Goal: Transaction & Acquisition: Purchase product/service

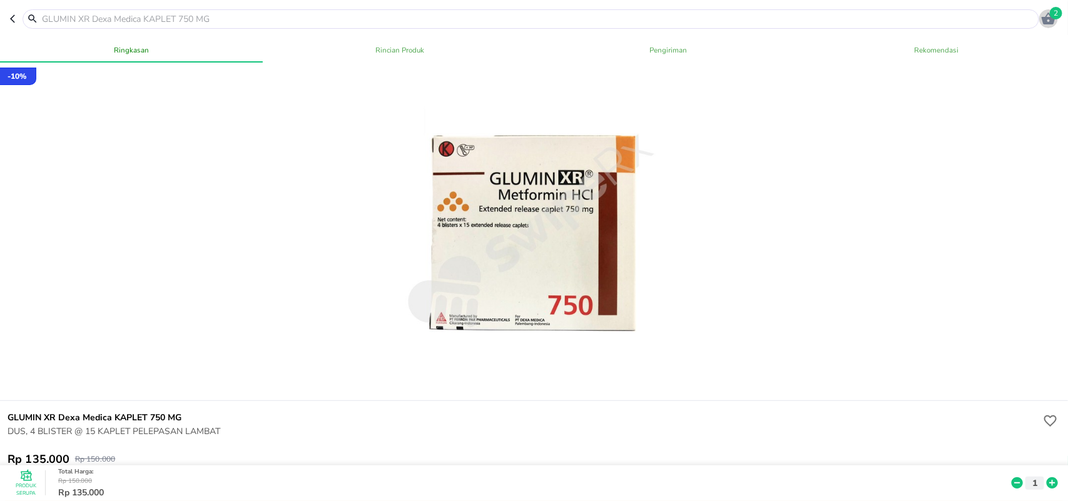
click at [1046, 14] on icon "button" at bounding box center [1048, 19] width 14 height 12
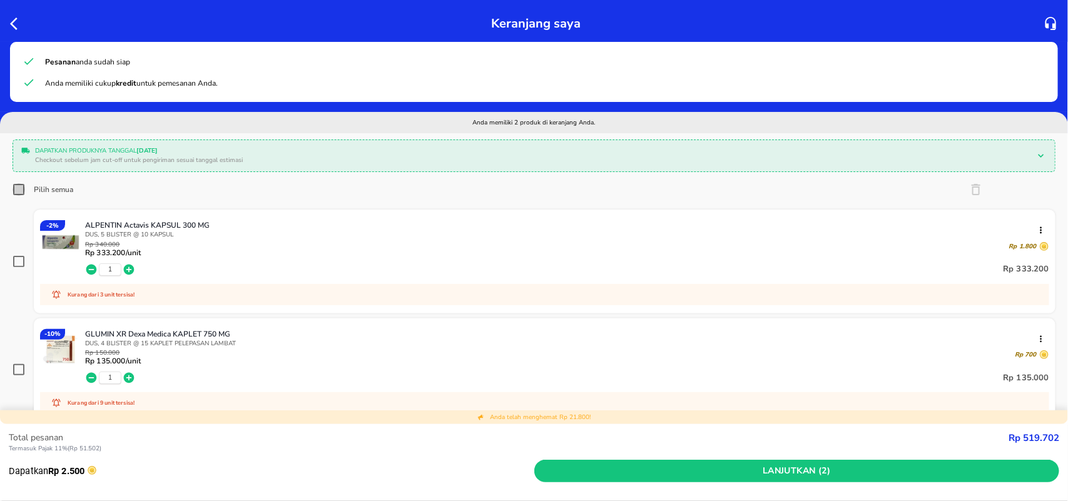
click at [18, 191] on input "Pilih semua" at bounding box center [19, 189] width 13 height 13
checkbox input "true"
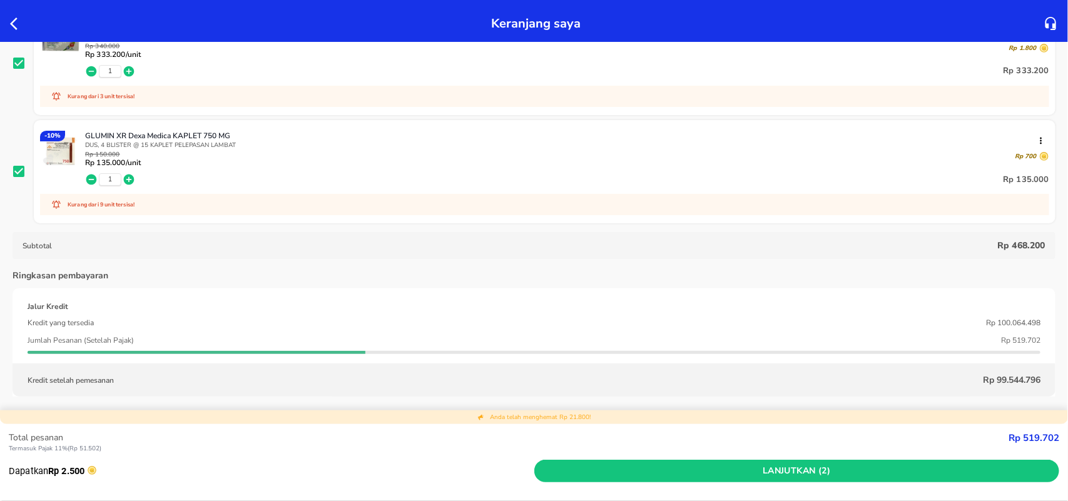
scroll to position [235, 0]
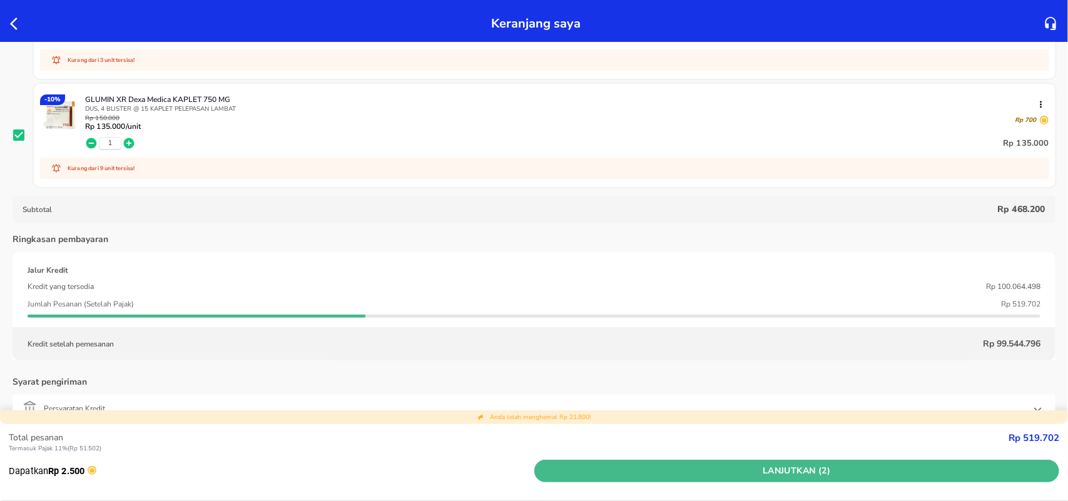
click at [761, 469] on span "Lanjutkan (2)" at bounding box center [796, 471] width 515 height 16
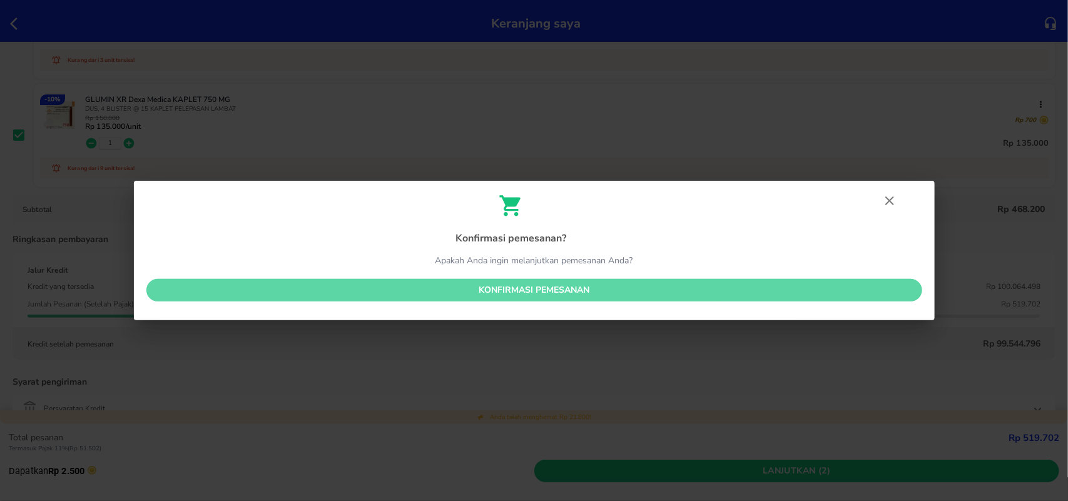
click at [615, 291] on span "Konfirmasi pemesanan" at bounding box center [534, 291] width 756 height 16
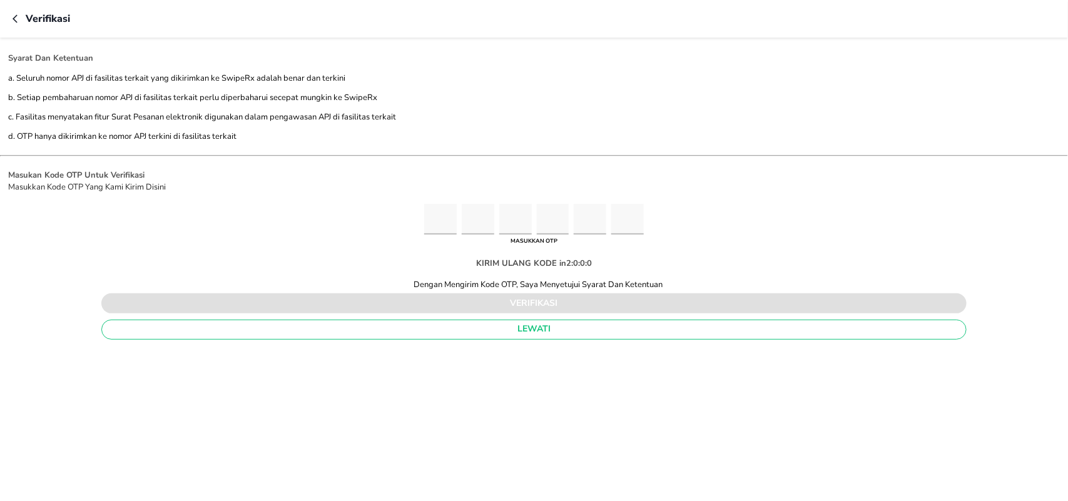
click at [444, 218] on input "Please enter OTP character 1" at bounding box center [440, 219] width 33 height 31
type input "3"
type input "6"
type input "7"
type input "8"
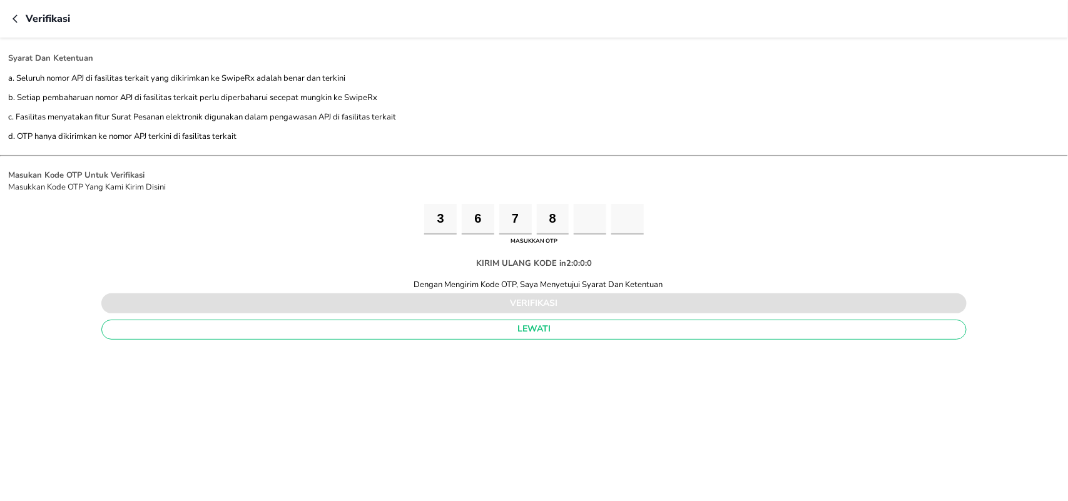
type input "5"
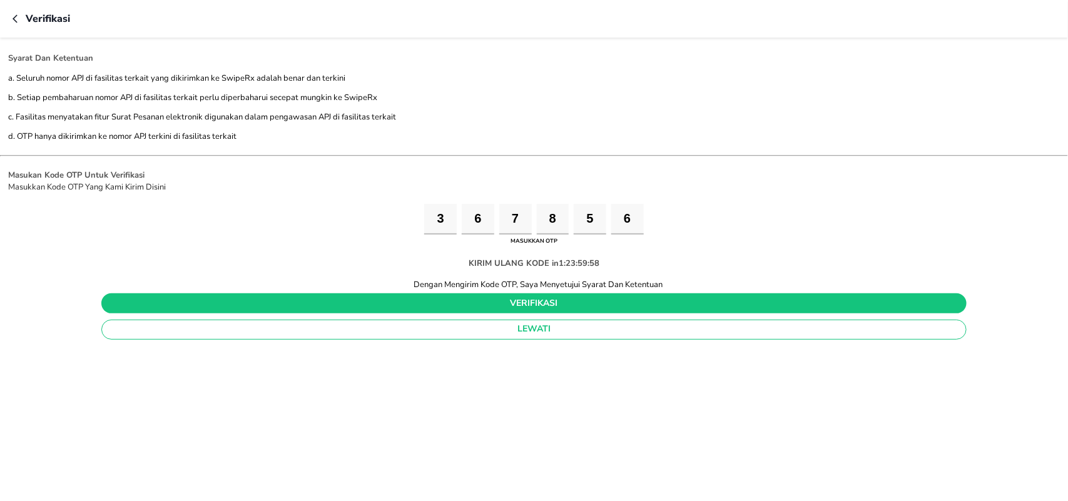
type input "6"
click at [535, 305] on span "verifikasi" at bounding box center [533, 304] width 845 height 16
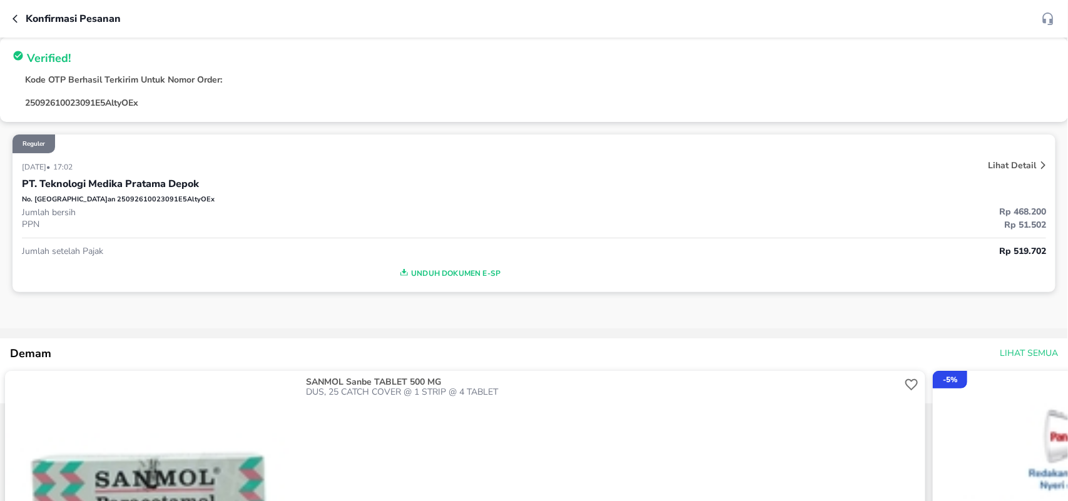
click at [454, 276] on span "Unduh Dokumen e-SP" at bounding box center [449, 273] width 844 height 16
click at [16, 17] on icon "button" at bounding box center [18, 19] width 10 height 10
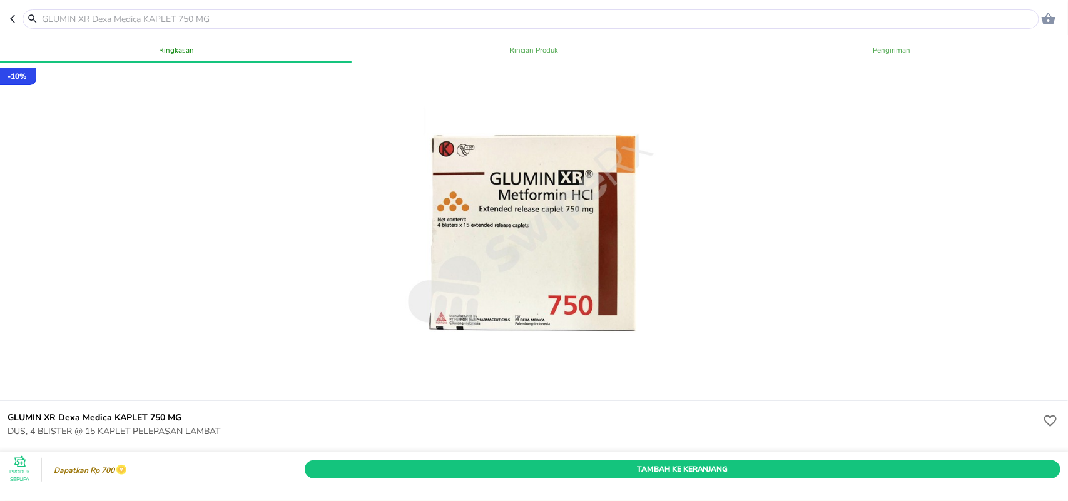
click at [16, 17] on icon "button" at bounding box center [15, 19] width 10 height 10
click at [16, 17] on icon "button" at bounding box center [15, 20] width 10 height 10
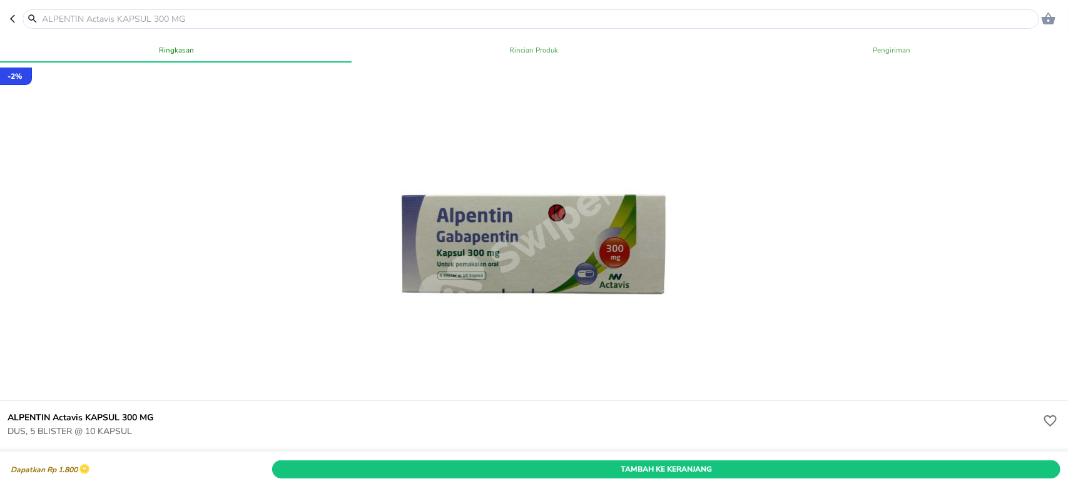
click at [14, 21] on icon "button" at bounding box center [15, 19] width 10 height 10
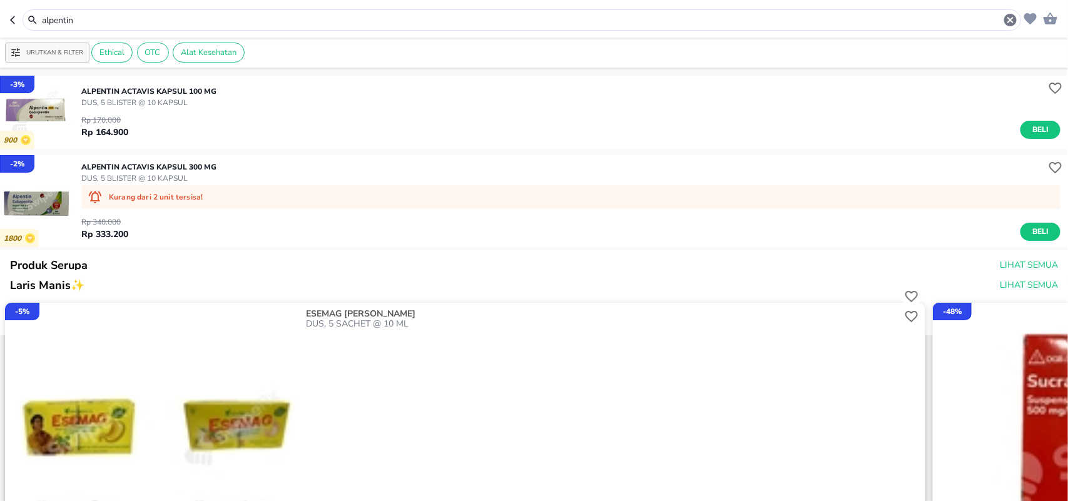
click at [11, 19] on icon "button" at bounding box center [12, 20] width 5 height 8
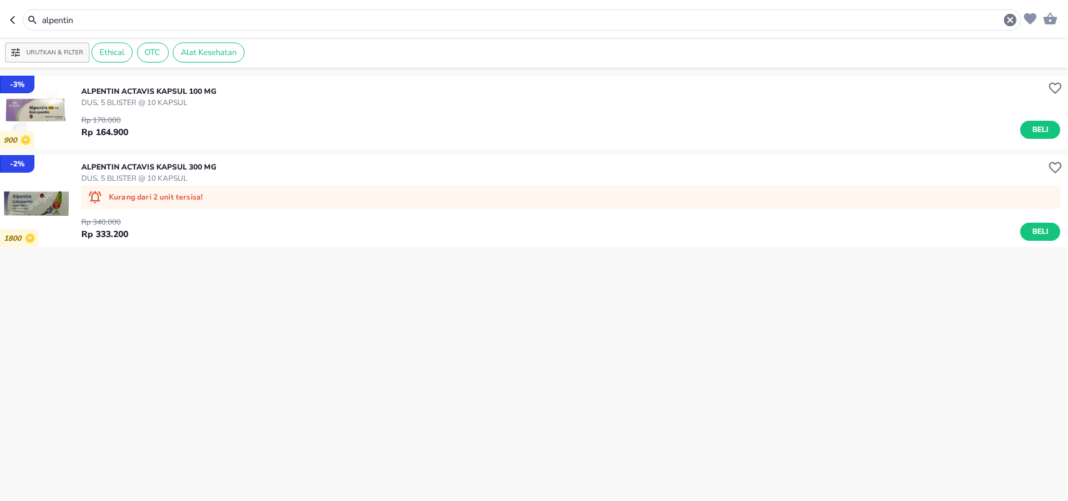
type input "divask"
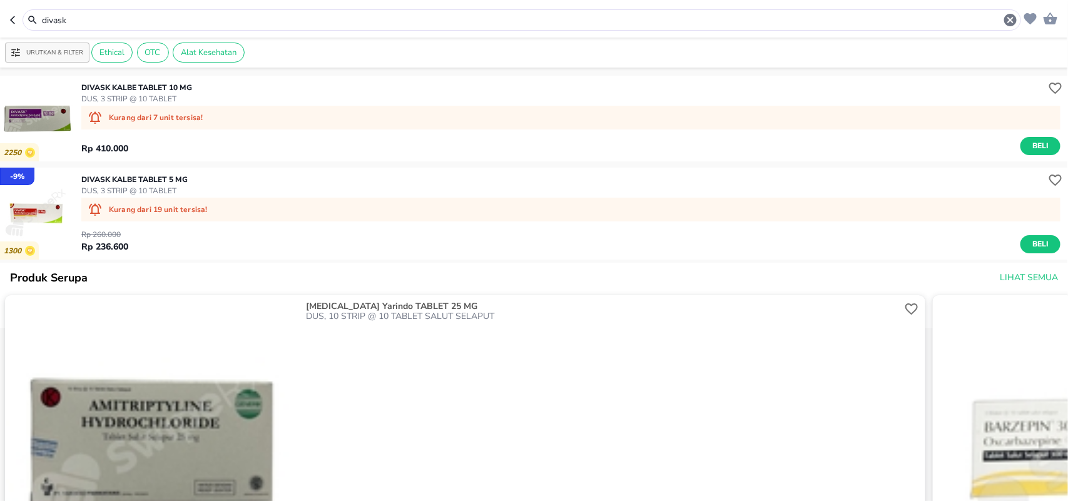
click at [10, 19] on icon "button" at bounding box center [15, 20] width 10 height 10
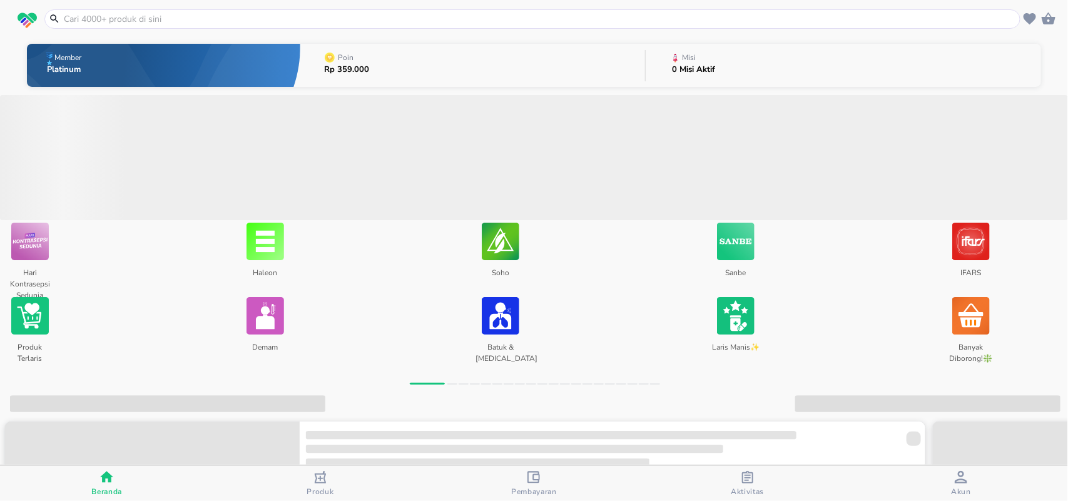
click at [749, 479] on icon "button" at bounding box center [747, 477] width 13 height 13
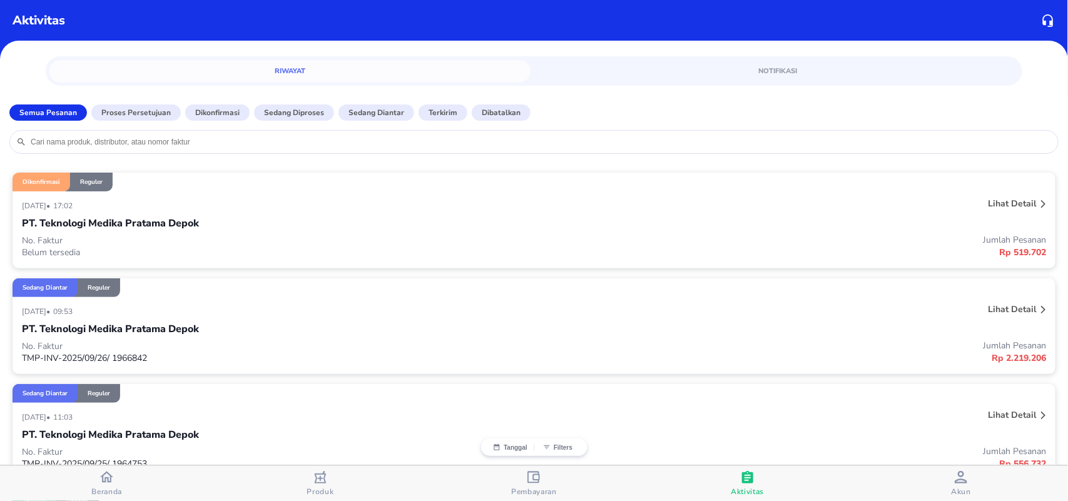
scroll to position [78, 0]
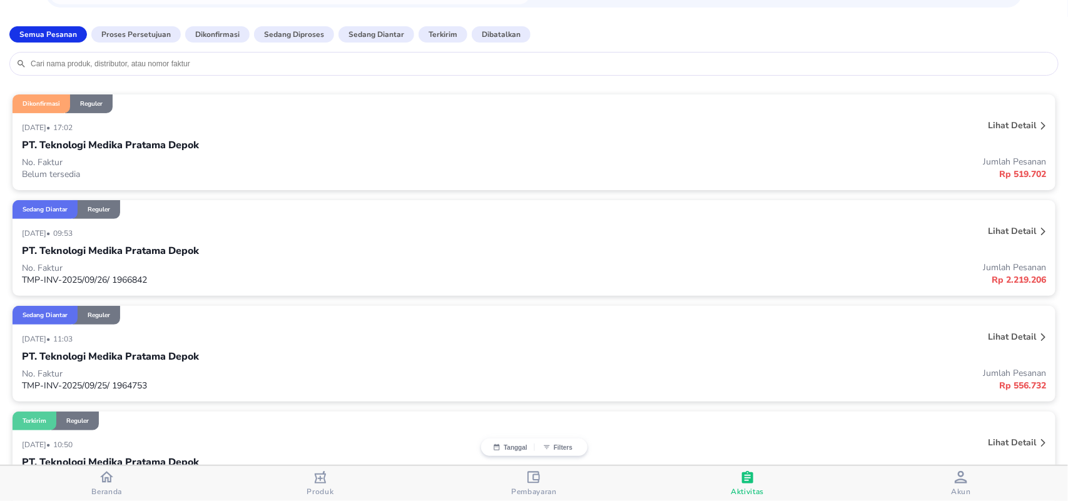
click at [990, 232] on p "Lihat detail" at bounding box center [1012, 231] width 48 height 12
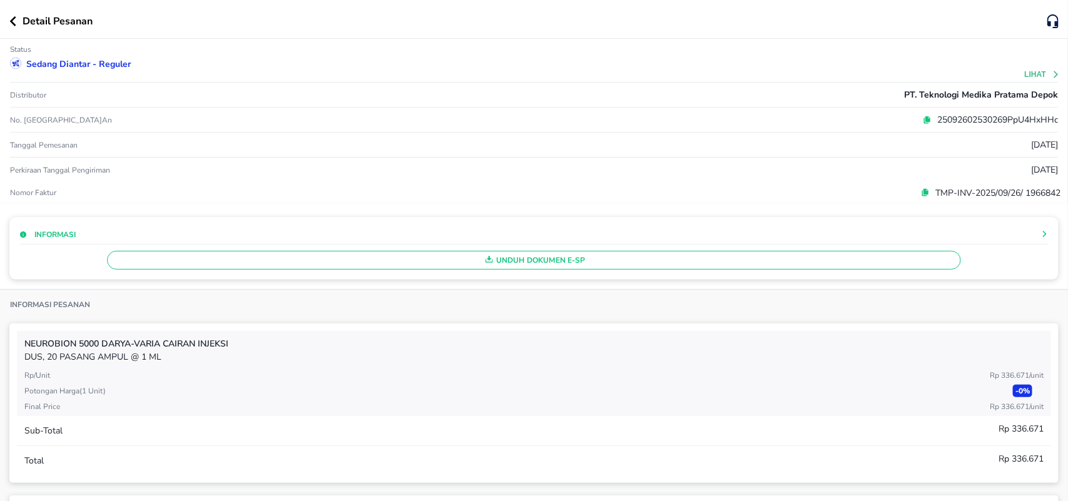
click at [536, 263] on span "Unduh Dokumen e-SP" at bounding box center [534, 260] width 843 height 16
click at [14, 23] on icon "button" at bounding box center [12, 21] width 7 height 10
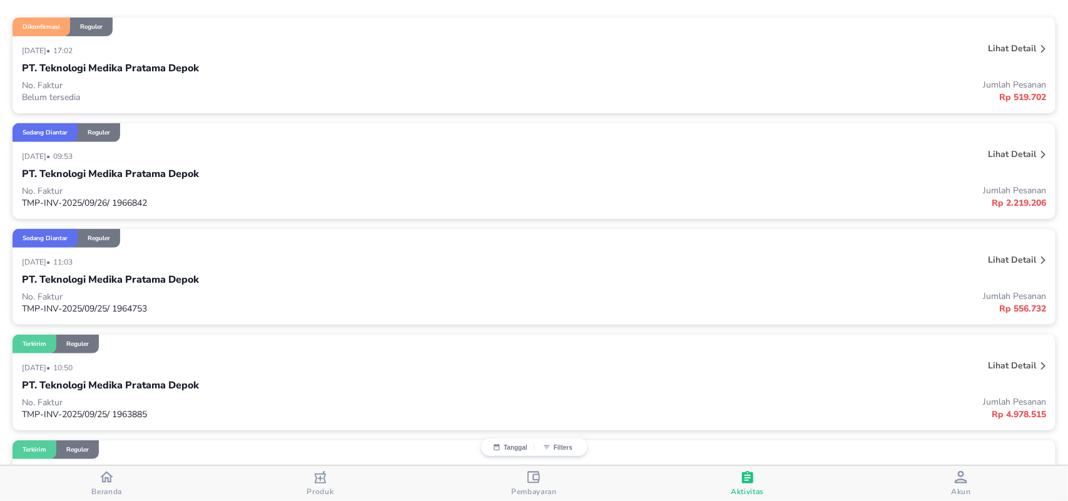
scroll to position [156, 0]
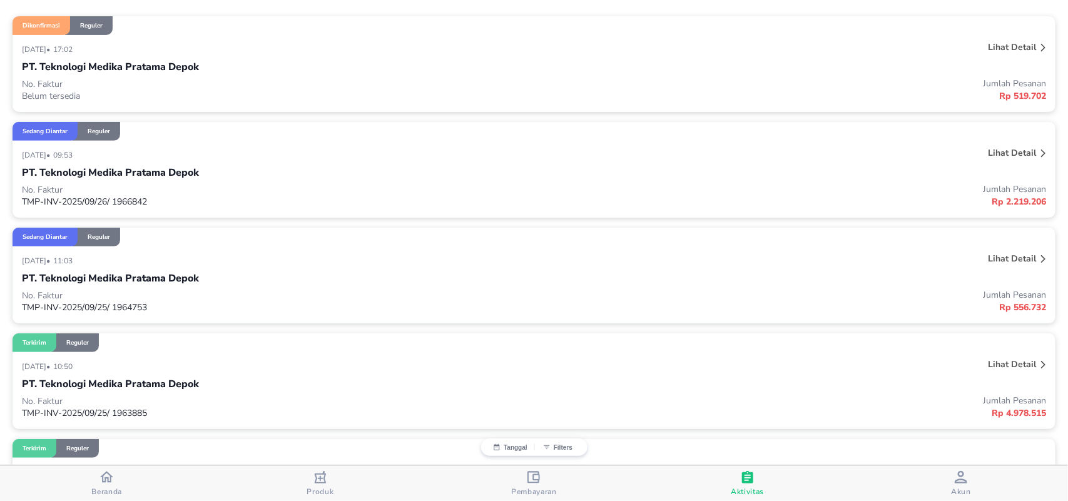
click at [1012, 253] on p "Lihat detail" at bounding box center [1012, 259] width 48 height 12
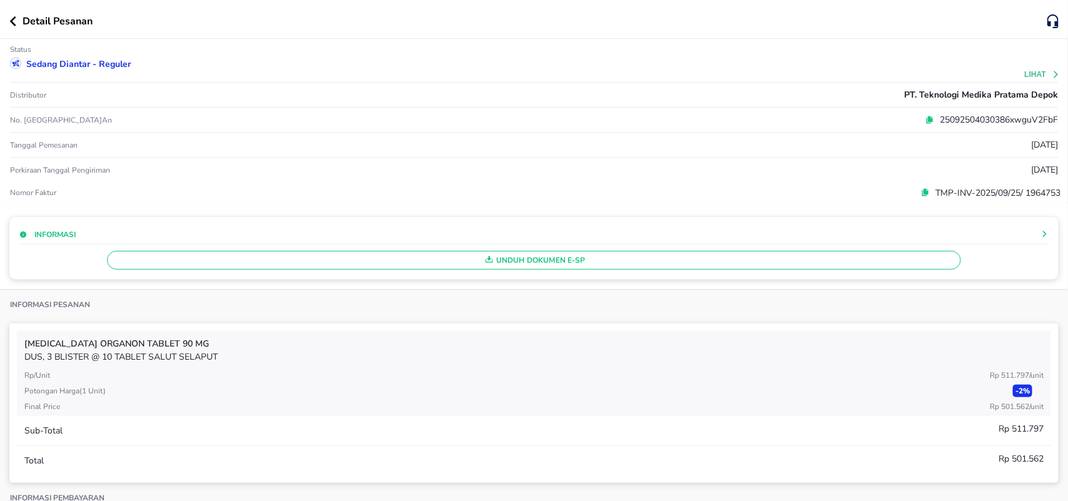
click at [532, 263] on span "Unduh Dokumen e-SP" at bounding box center [534, 260] width 843 height 16
click at [10, 22] on icon "button" at bounding box center [12, 21] width 7 height 10
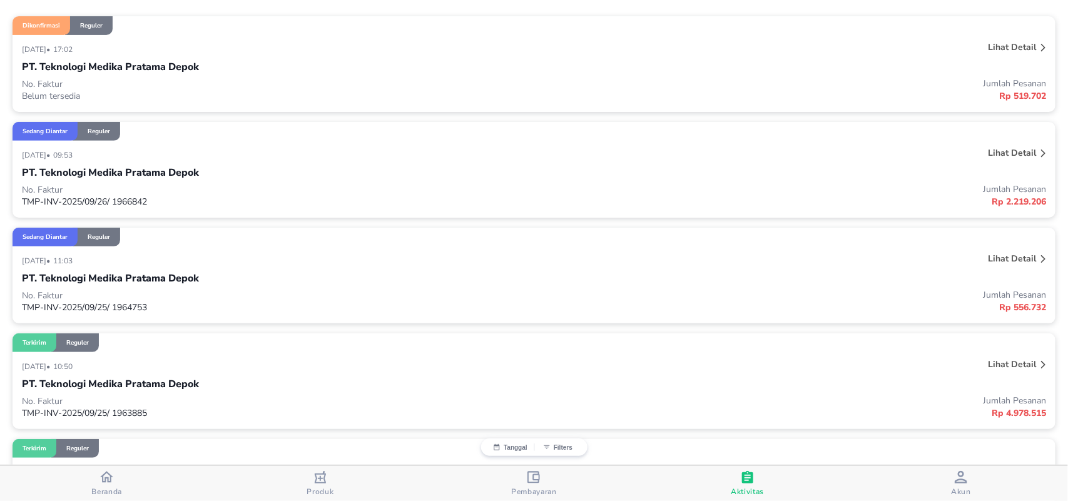
click at [110, 474] on icon "button" at bounding box center [106, 476] width 13 height 13
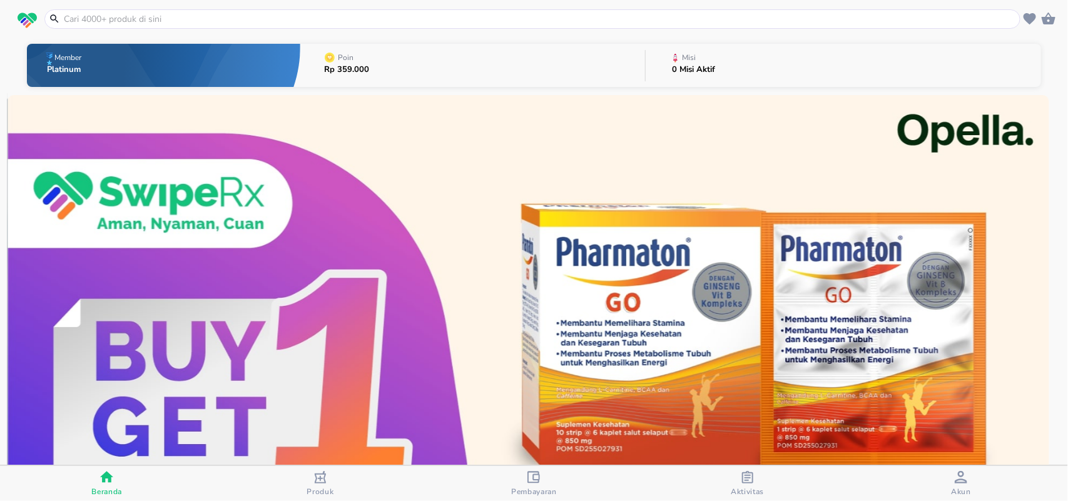
click at [94, 21] on input "text" at bounding box center [540, 19] width 954 height 13
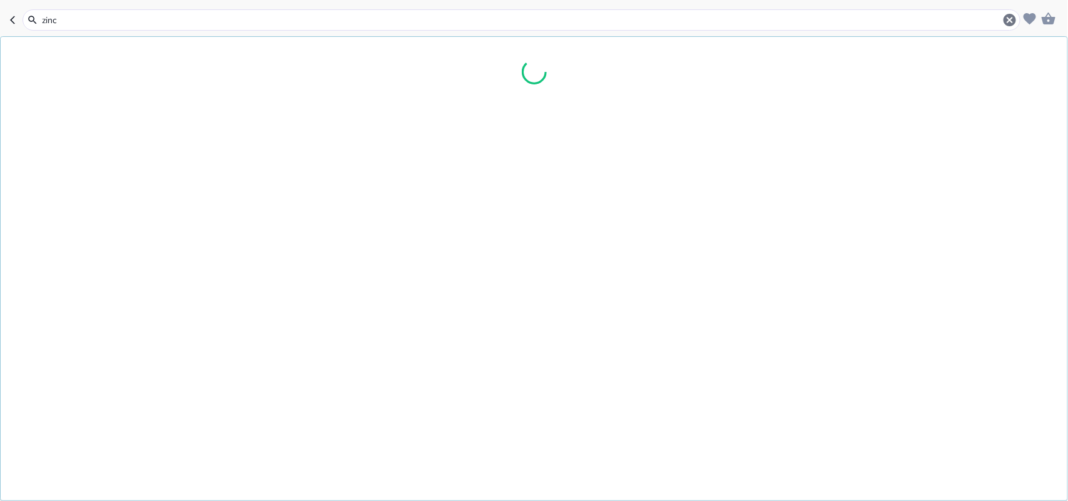
type input "zincp"
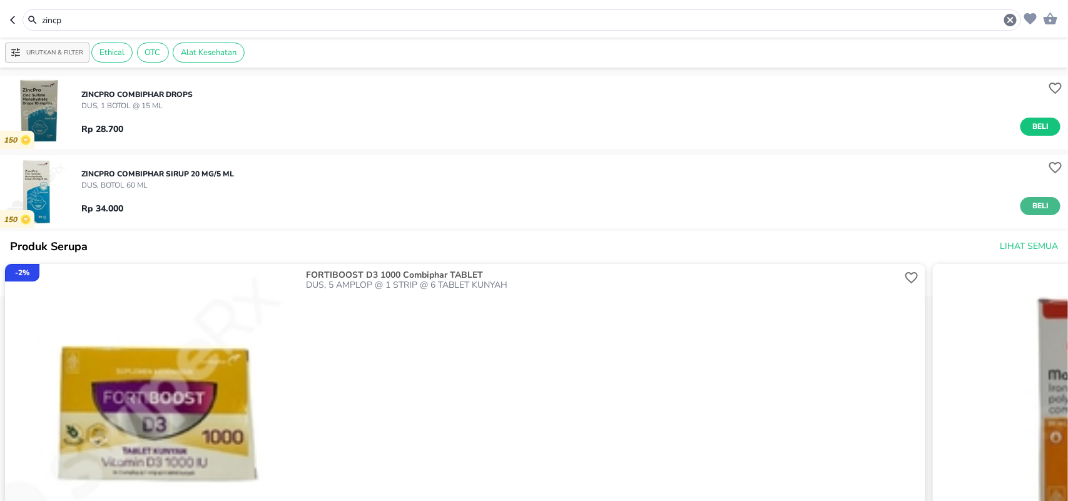
click at [1020, 203] on button "Beli" at bounding box center [1040, 206] width 40 height 18
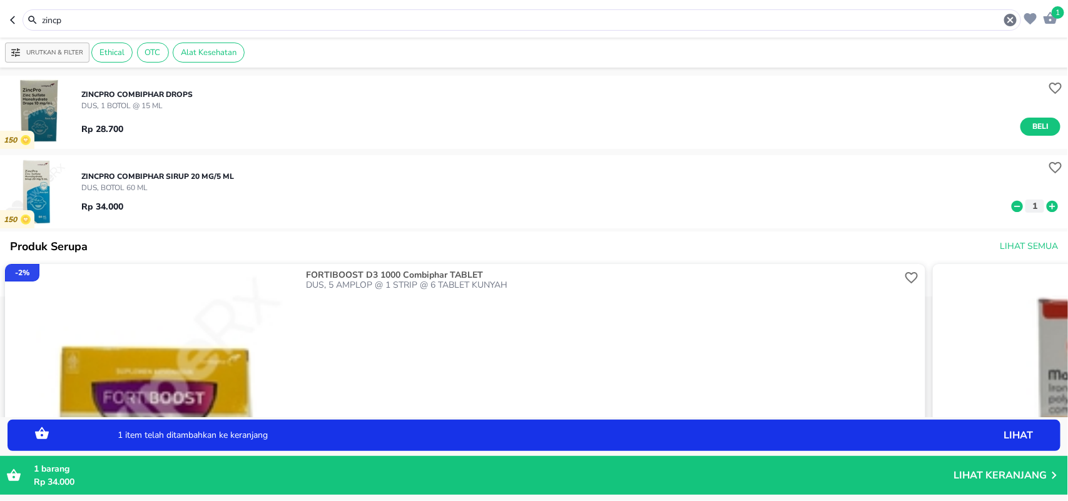
drag, startPoint x: 73, startPoint y: 19, endPoint x: 0, endPoint y: 1, distance: 74.8
click at [0, 1] on header "1 zincp" at bounding box center [534, 19] width 1068 height 38
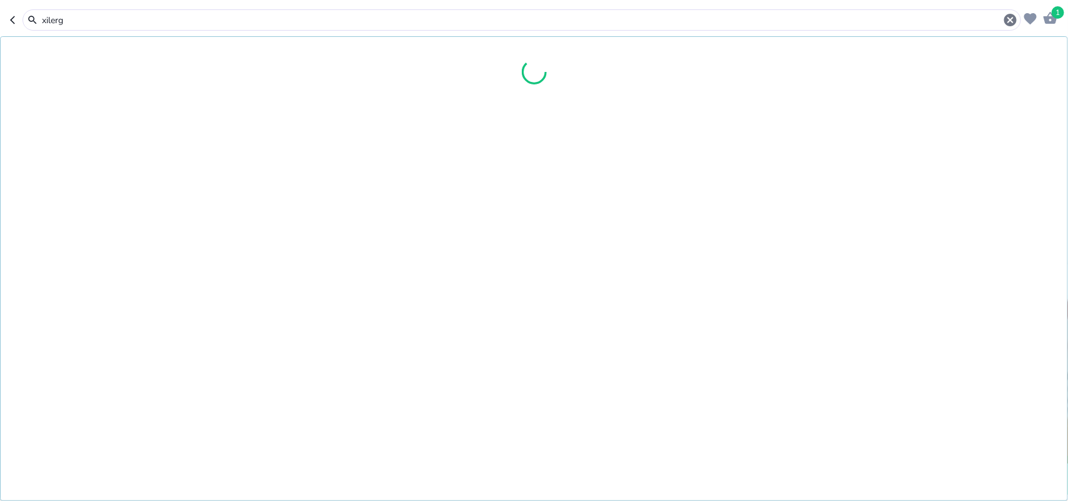
type input "xilerg"
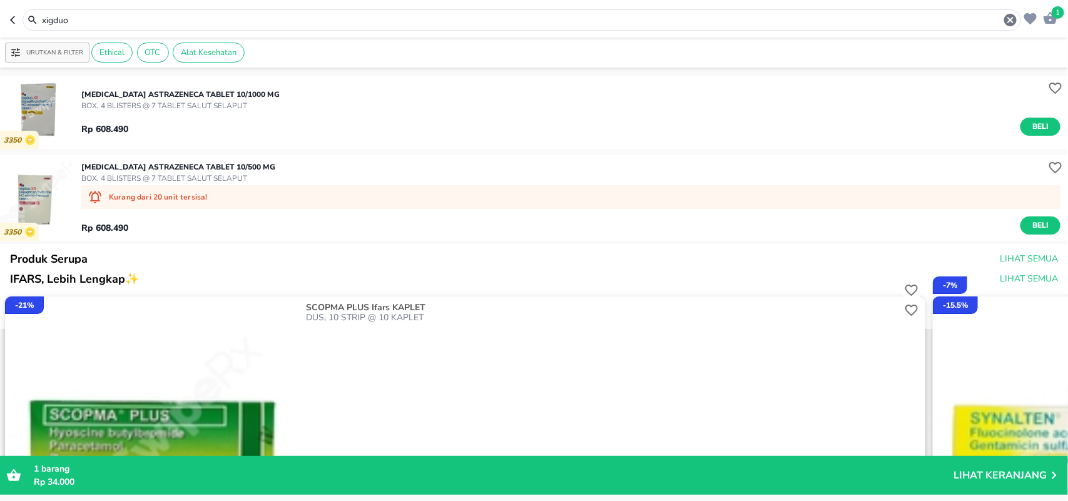
click at [1033, 134] on button "Beli" at bounding box center [1040, 127] width 40 height 18
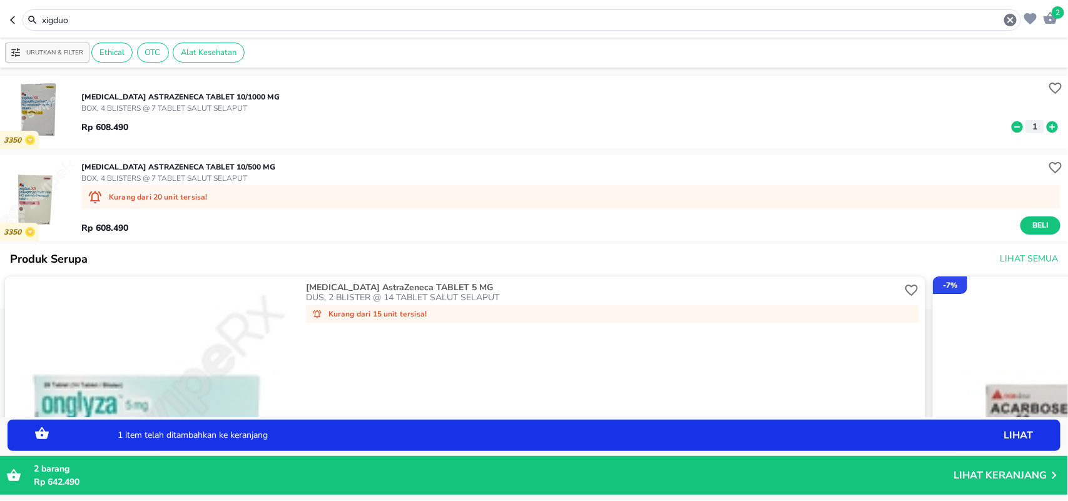
click at [0, 11] on header "2 xigduo" at bounding box center [534, 19] width 1068 height 38
drag, startPoint x: 83, startPoint y: 22, endPoint x: 0, endPoint y: -5, distance: 87.4
click at [0, 0] on html "Halo Apotek K24 Anggrek Cikarang Baru, selamat datang! 2 xigduo Urutkan & Filte…" at bounding box center [534, 0] width 1068 height 0
type input "z"
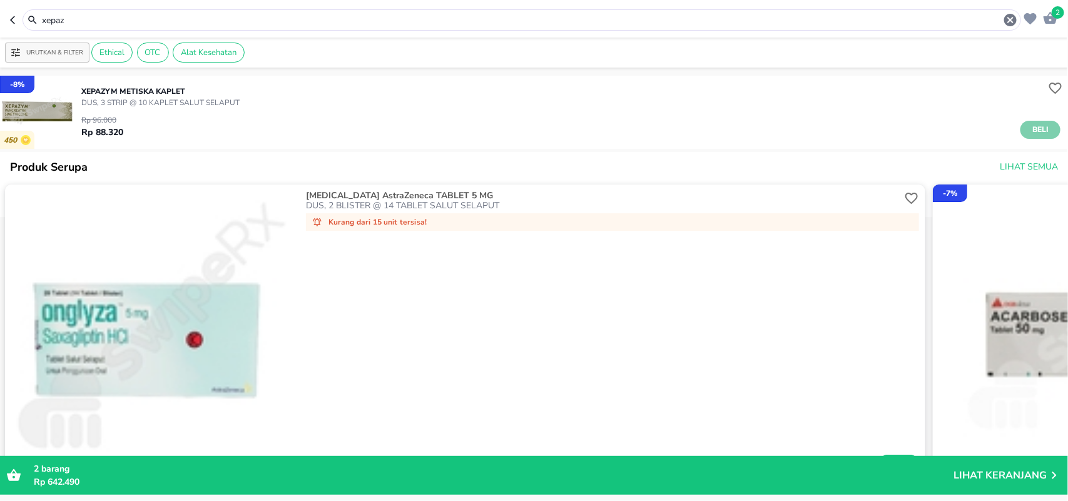
click at [1026, 122] on button "Beli" at bounding box center [1040, 130] width 40 height 18
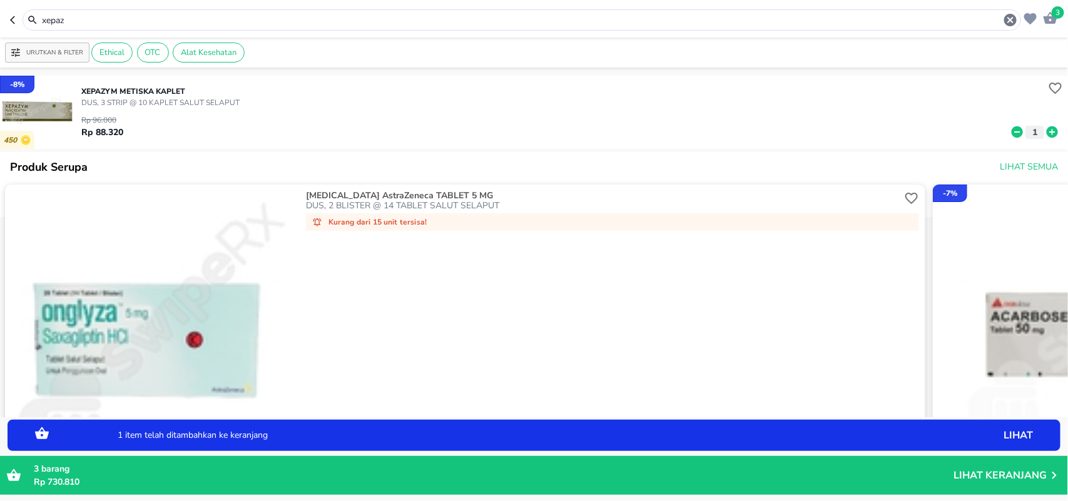
click at [1044, 129] on icon at bounding box center [1052, 132] width 16 height 14
drag, startPoint x: 72, startPoint y: 13, endPoint x: 54, endPoint y: 19, distance: 19.2
click at [66, 18] on div "xepaz" at bounding box center [529, 20] width 977 height 15
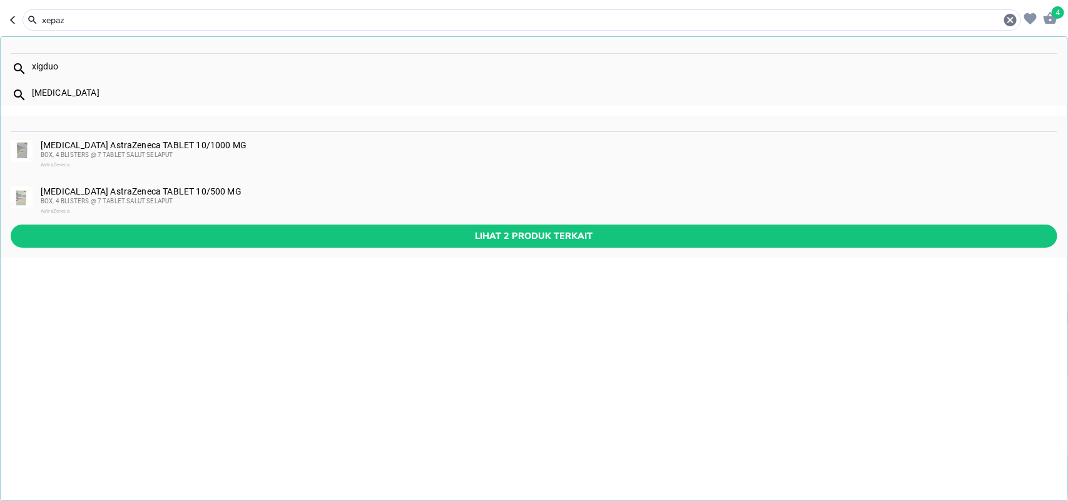
drag, startPoint x: 54, startPoint y: 19, endPoint x: 0, endPoint y: 8, distance: 54.8
click at [0, 8] on header "4 xepaz xigduo [MEDICAL_DATA] [MEDICAL_DATA] AstraZeneca TABLET 10/1000 MG BOX,…" at bounding box center [534, 19] width 1068 height 38
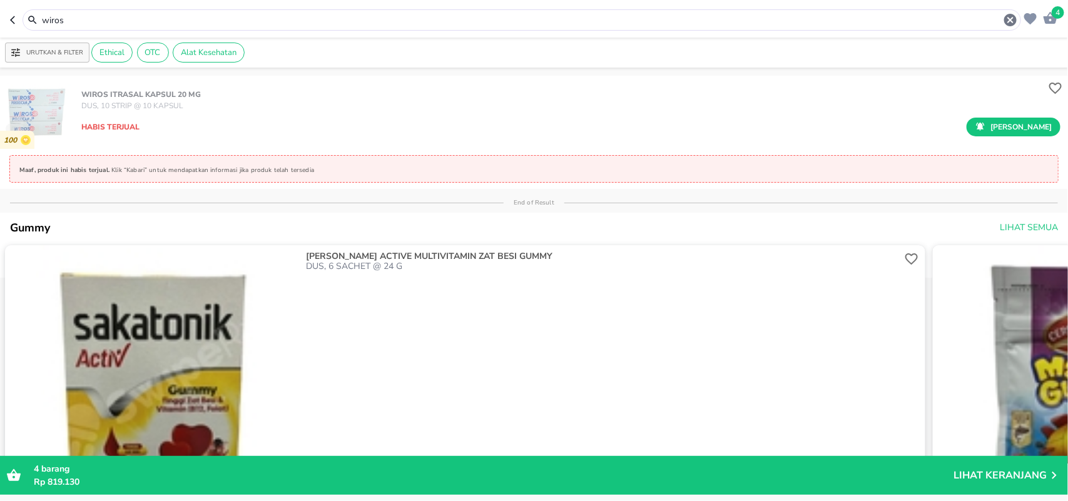
drag, startPoint x: 79, startPoint y: 25, endPoint x: 0, endPoint y: 16, distance: 79.9
click at [0, 14] on header "4 wiros" at bounding box center [534, 19] width 1068 height 38
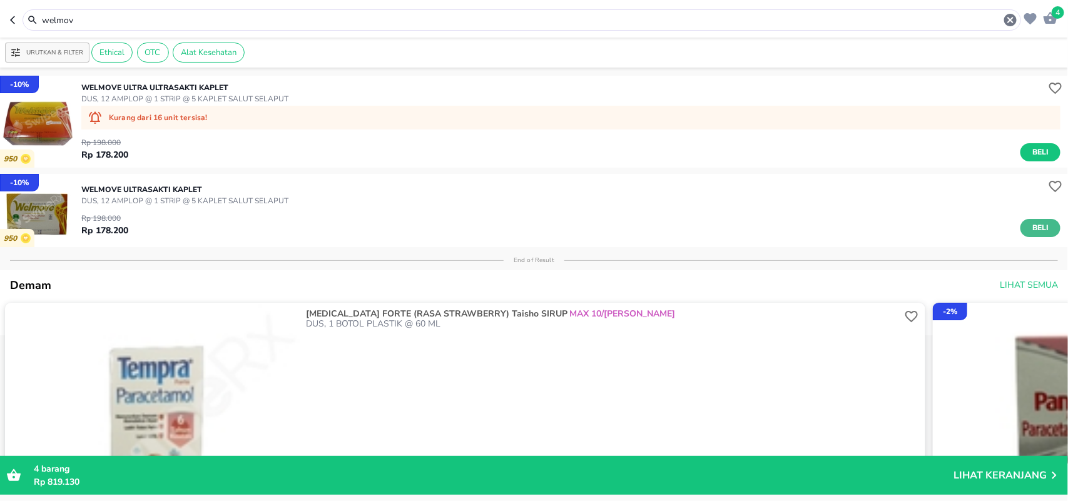
click at [1030, 225] on span "Beli" at bounding box center [1040, 227] width 21 height 13
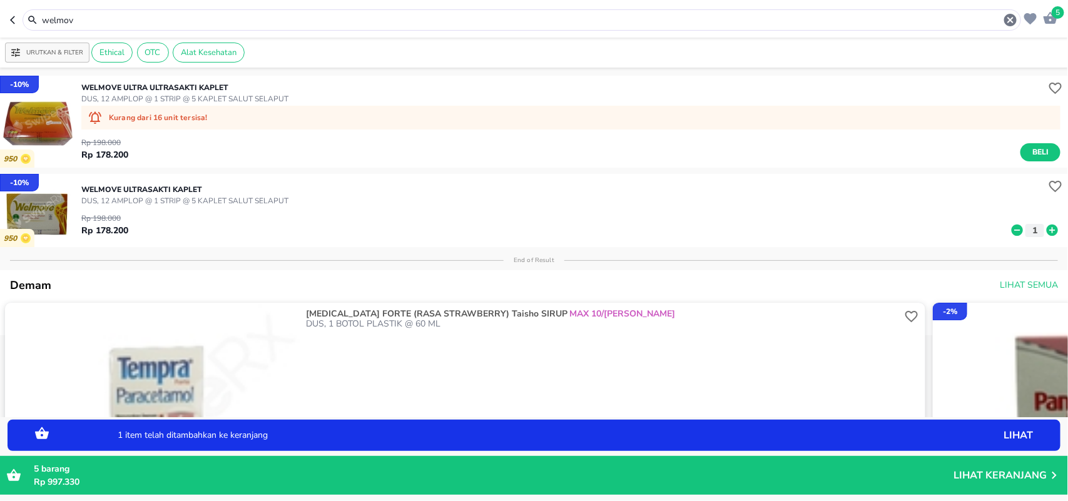
drag, startPoint x: 89, startPoint y: 17, endPoint x: 0, endPoint y: -4, distance: 91.9
click at [0, 0] on html "Halo Apotek K24 Anggrek Cikarang Baru, selamat datang! 5 welmov Urutkan & Filte…" at bounding box center [534, 0] width 1068 height 0
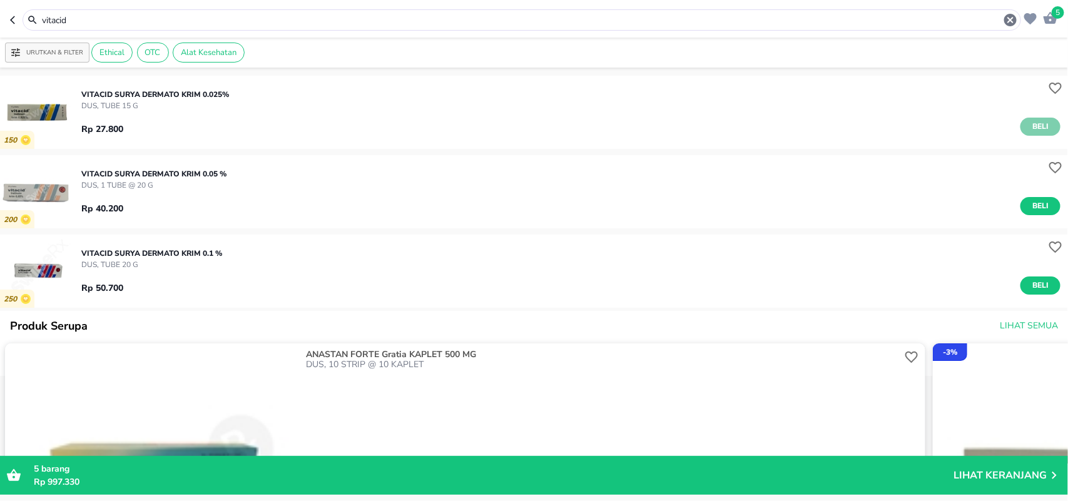
click at [1030, 132] on span "Beli" at bounding box center [1040, 126] width 21 height 13
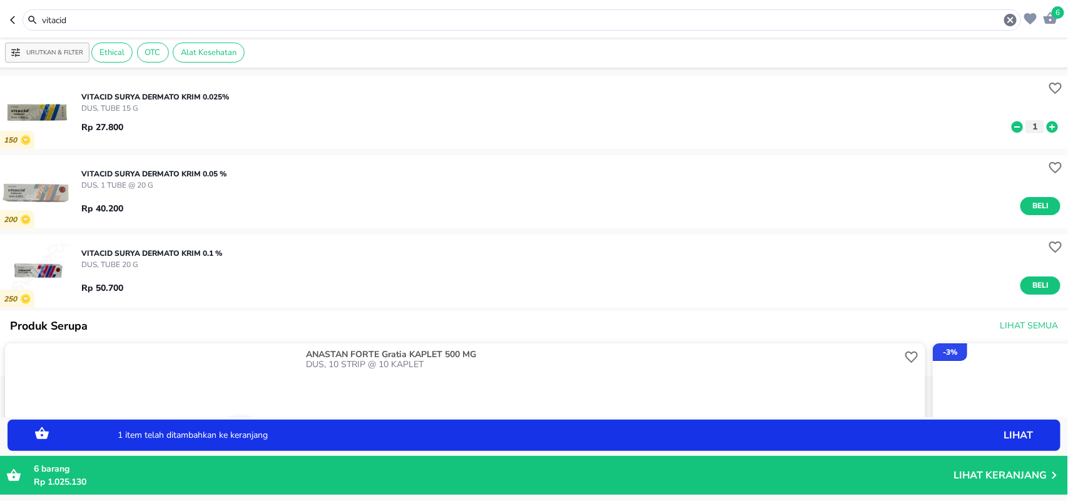
click at [1044, 130] on icon at bounding box center [1052, 127] width 16 height 14
click at [0, 26] on header "8 vitacid" at bounding box center [534, 19] width 1068 height 38
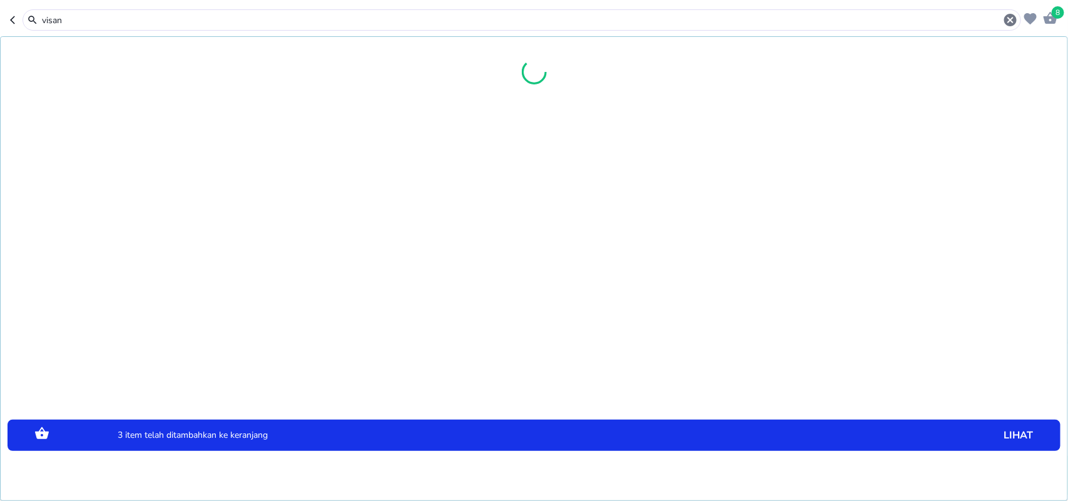
type input "visan"
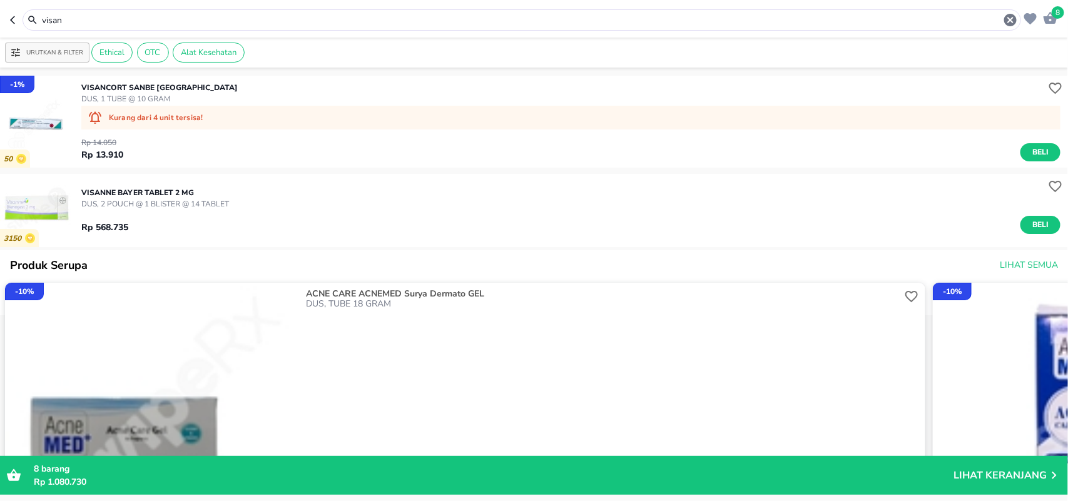
click at [1031, 225] on span "Beli" at bounding box center [1040, 224] width 21 height 13
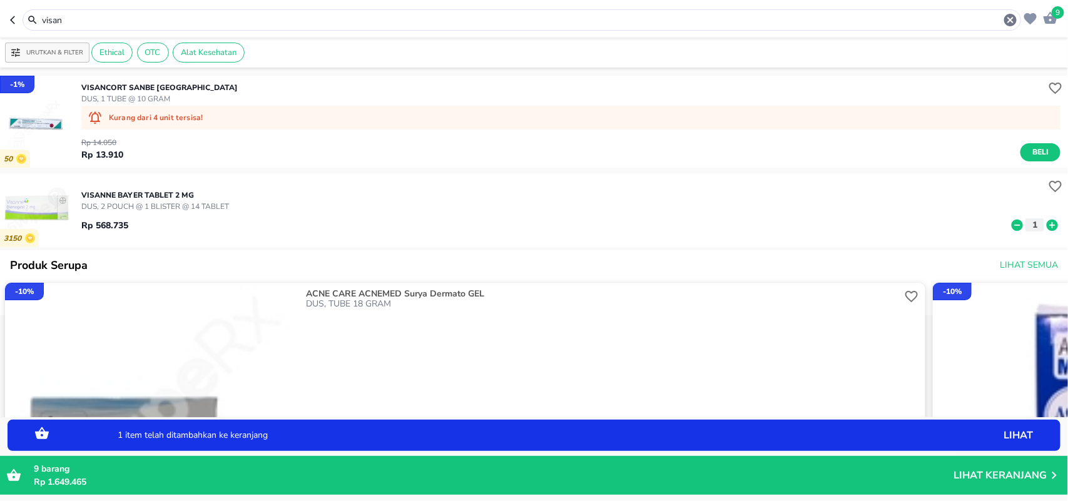
click at [976, 475] on p "Lihat Keranjang" at bounding box center [999, 475] width 93 height 0
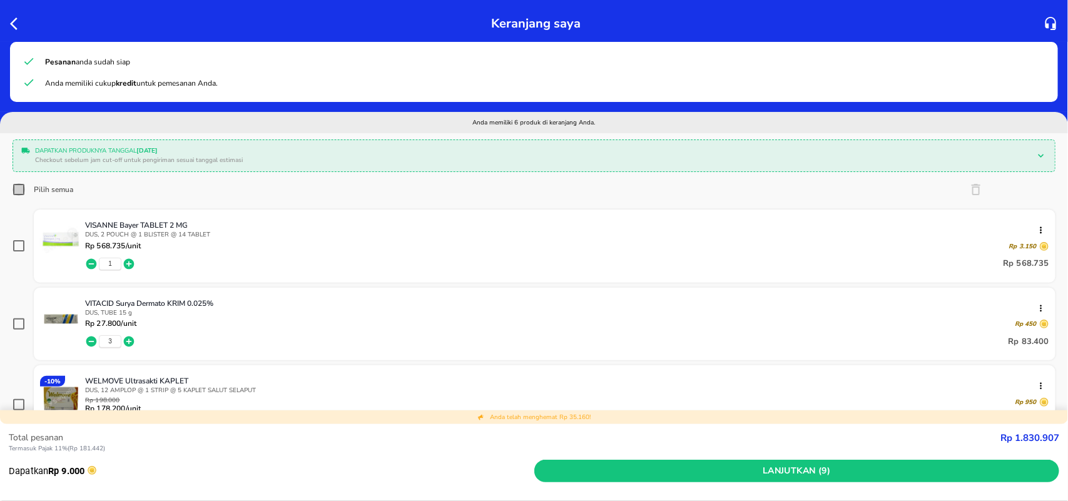
click at [19, 188] on input "Pilih semua" at bounding box center [19, 189] width 13 height 13
checkbox input "true"
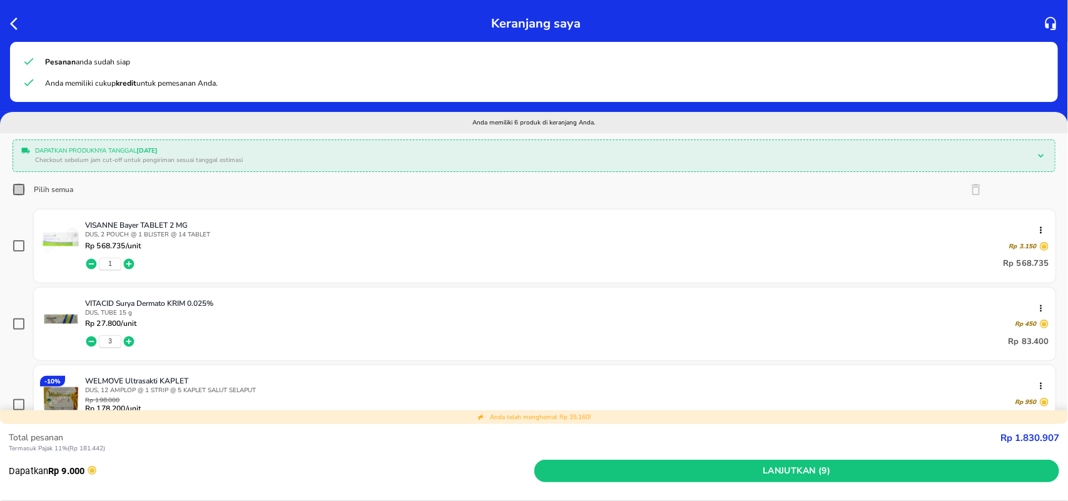
checkbox input "true"
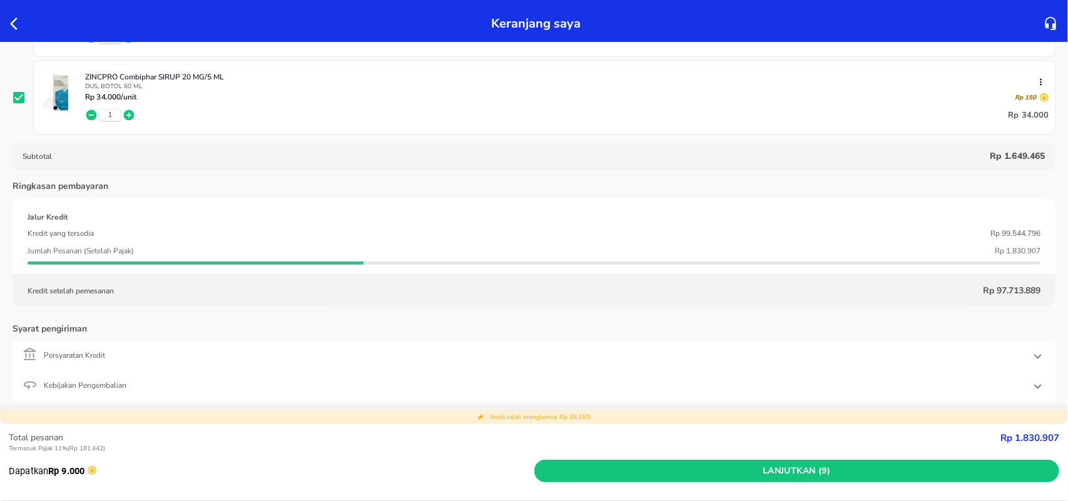
scroll to position [625, 0]
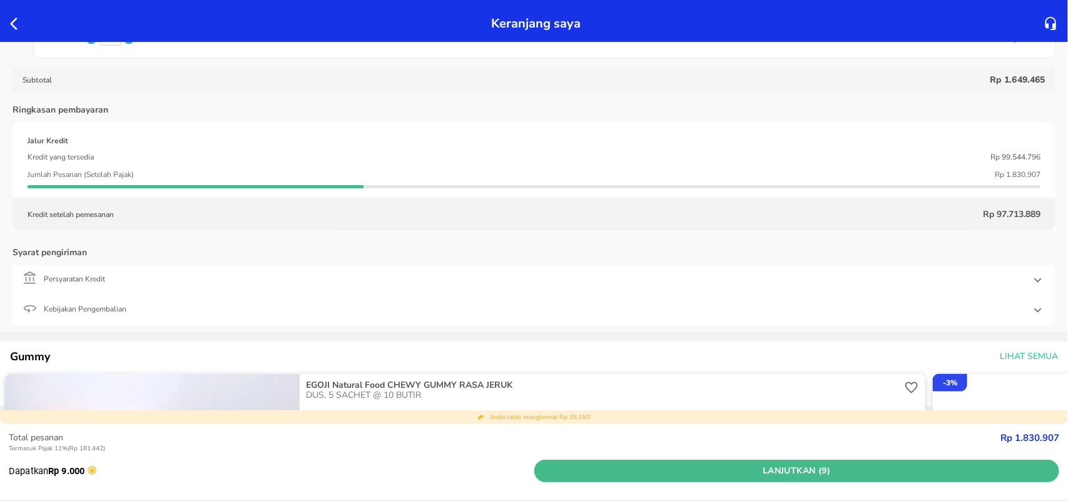
click at [811, 468] on span "Lanjutkan (9)" at bounding box center [796, 471] width 515 height 16
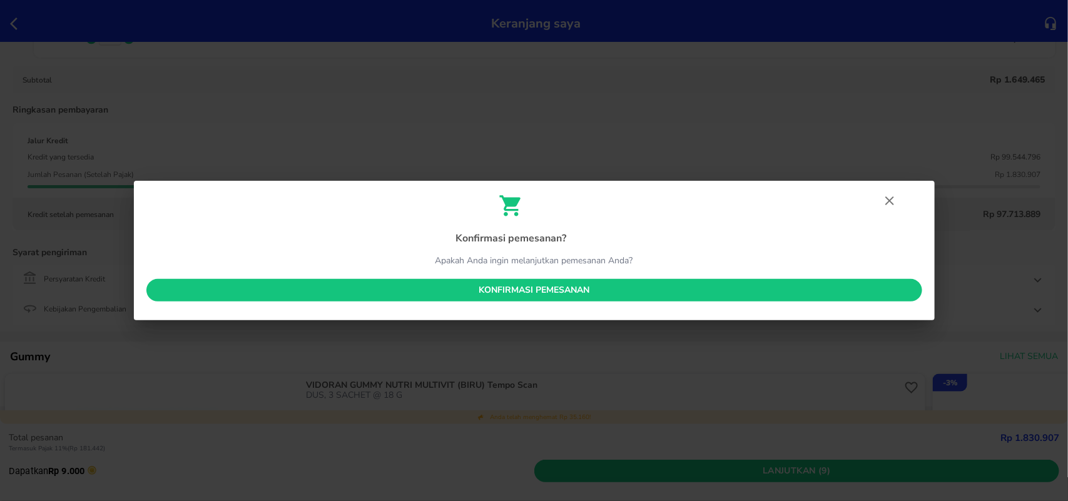
click at [507, 286] on span "Konfirmasi pemesanan" at bounding box center [534, 291] width 756 height 16
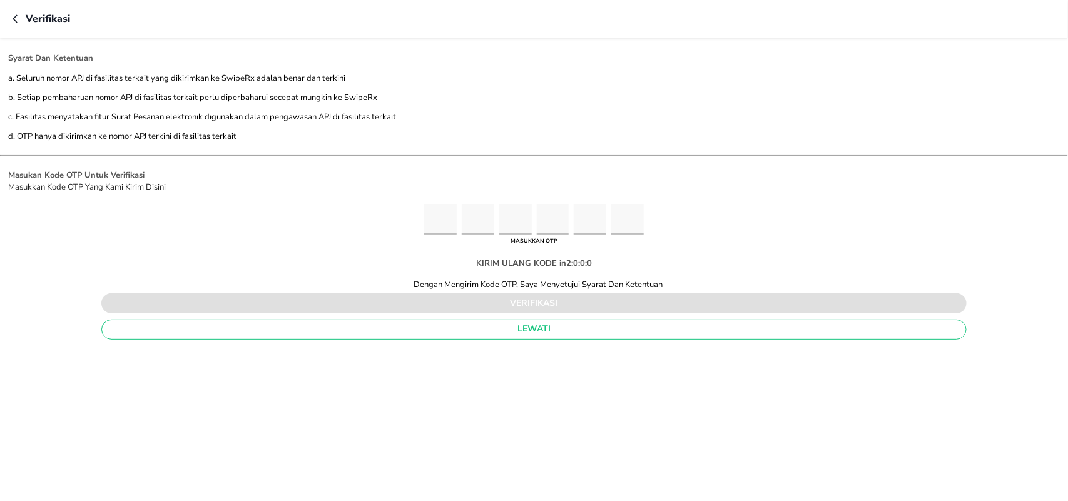
click at [441, 228] on input "Please enter OTP character 1" at bounding box center [440, 219] width 33 height 31
type input "9"
type input "0"
type input "3"
type input "8"
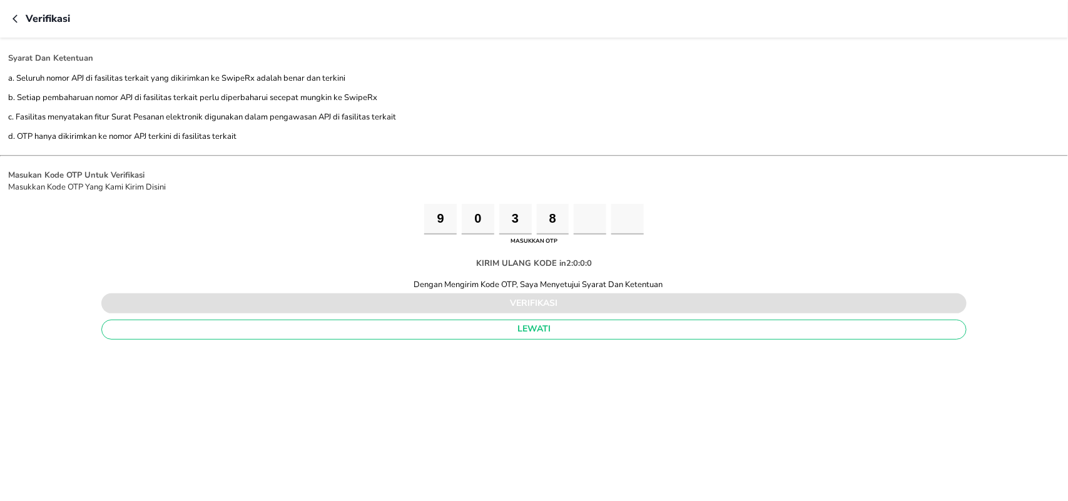
type input "8"
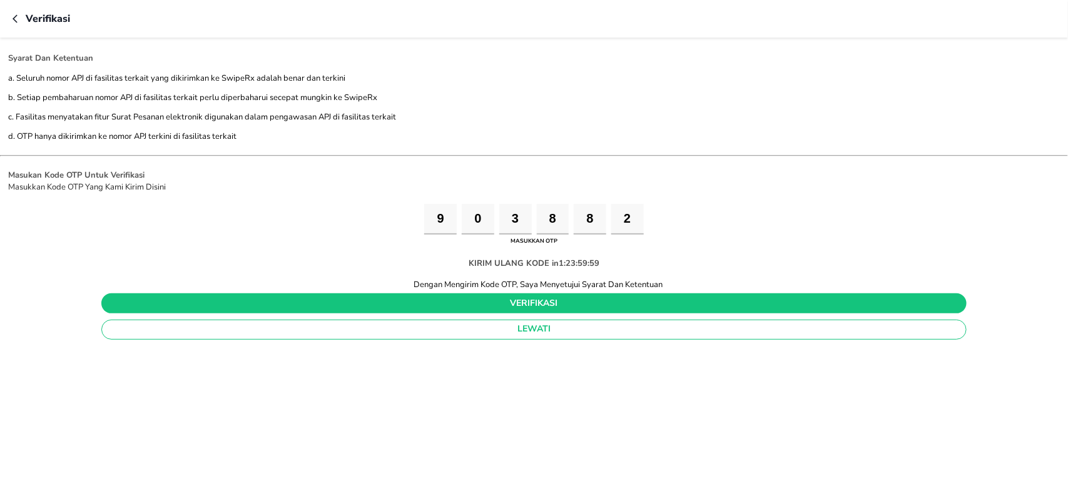
type input "2"
click at [524, 311] on span "verifikasi" at bounding box center [533, 304] width 845 height 16
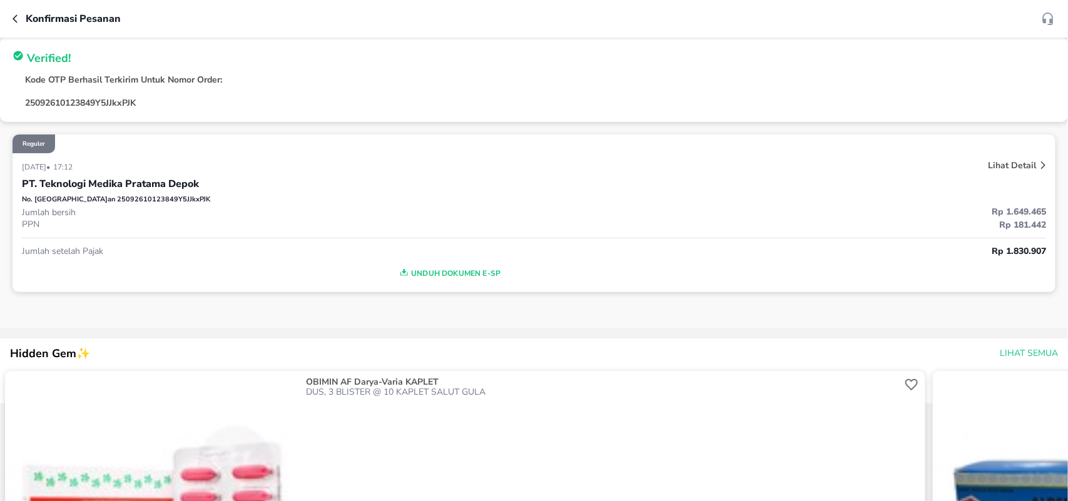
click at [460, 268] on span "Unduh Dokumen e-SP" at bounding box center [449, 273] width 844 height 16
click at [17, 21] on icon "button" at bounding box center [18, 19] width 10 height 10
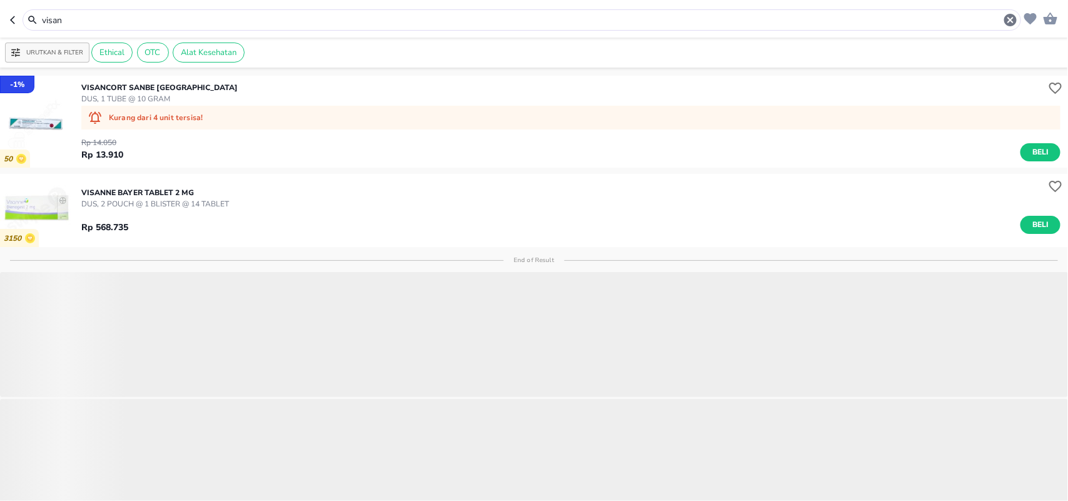
drag, startPoint x: 7, startPoint y: 13, endPoint x: 0, endPoint y: 4, distance: 11.6
click at [0, 9] on header "visan" at bounding box center [534, 19] width 1068 height 38
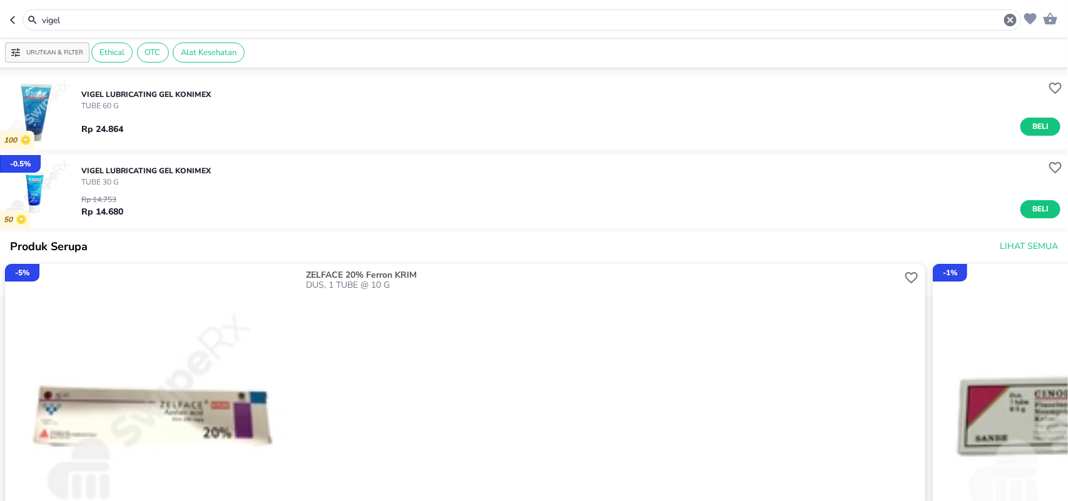
drag, startPoint x: 85, startPoint y: 19, endPoint x: 0, endPoint y: 11, distance: 85.4
click at [0, 11] on header "vigel" at bounding box center [534, 19] width 1068 height 38
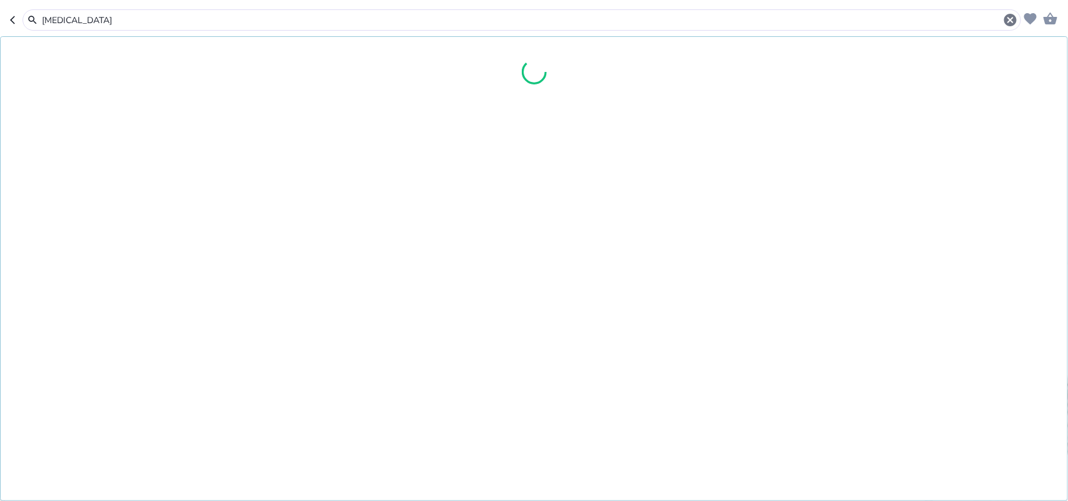
type input "[MEDICAL_DATA]"
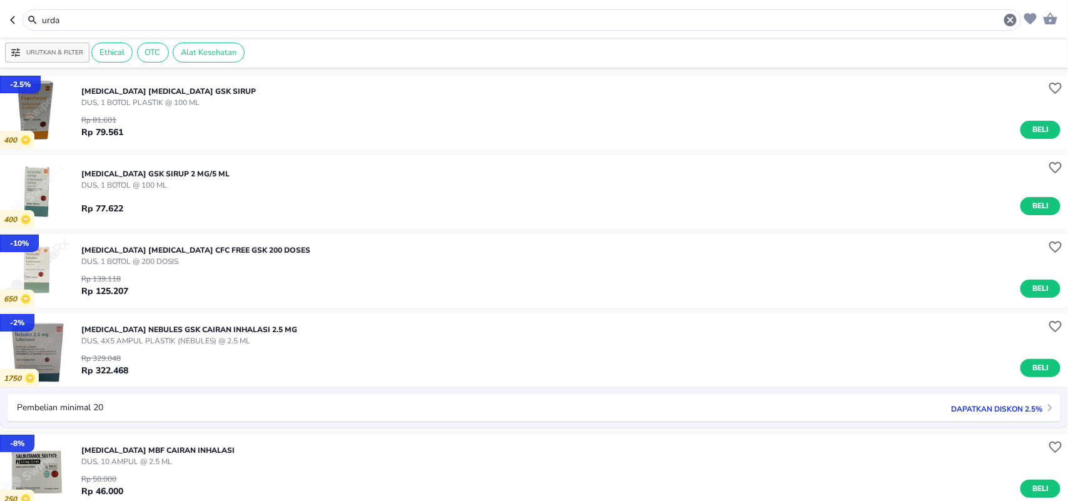
type input "urda"
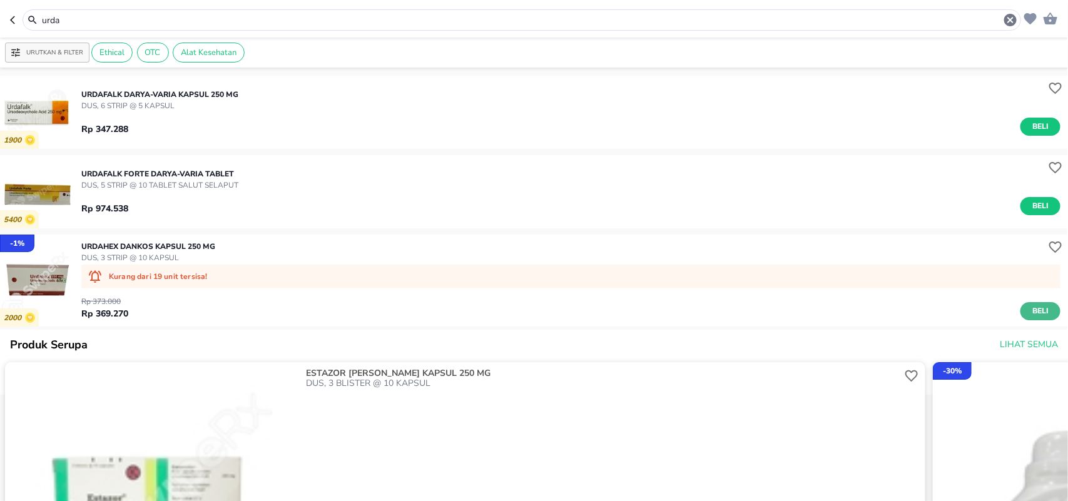
click at [1020, 307] on button "Beli" at bounding box center [1040, 311] width 40 height 18
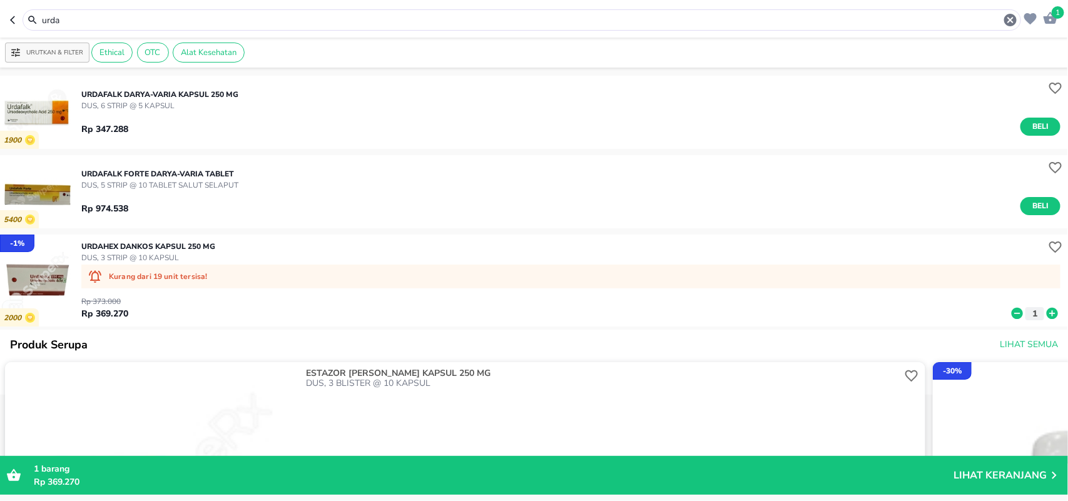
click at [1011, 311] on icon at bounding box center [1016, 313] width 11 height 11
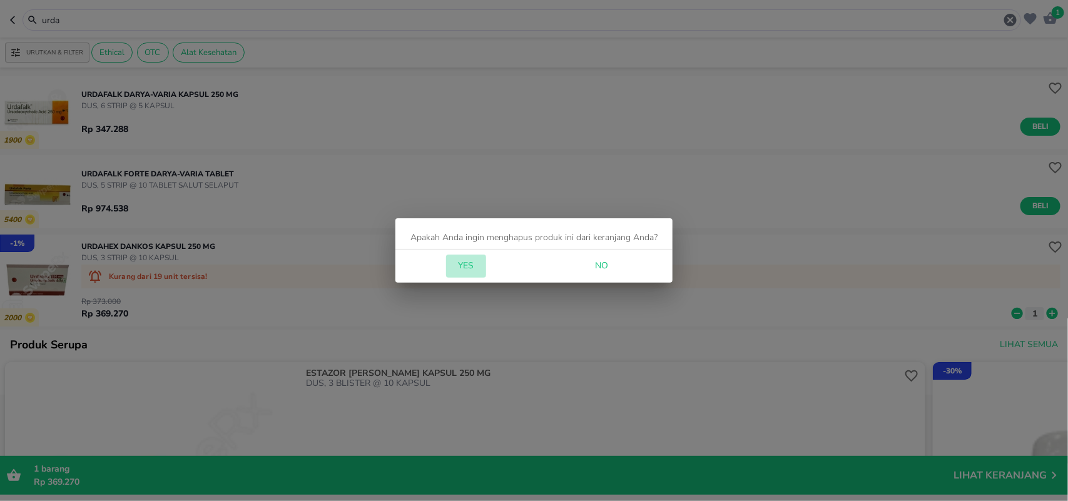
click at [465, 266] on span "Yes" at bounding box center [466, 266] width 30 height 16
